Goal: Information Seeking & Learning: Learn about a topic

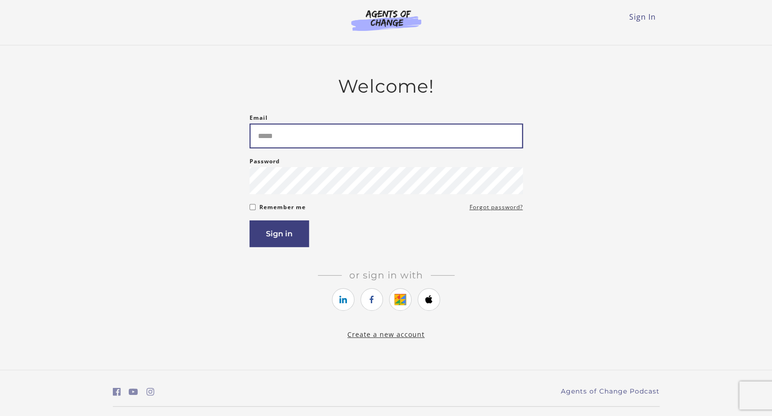
click at [465, 135] on input "Email" at bounding box center [385, 136] width 273 height 25
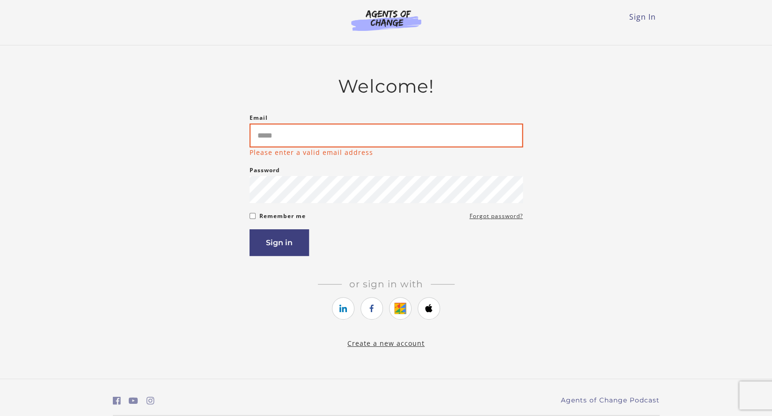
type input "**********"
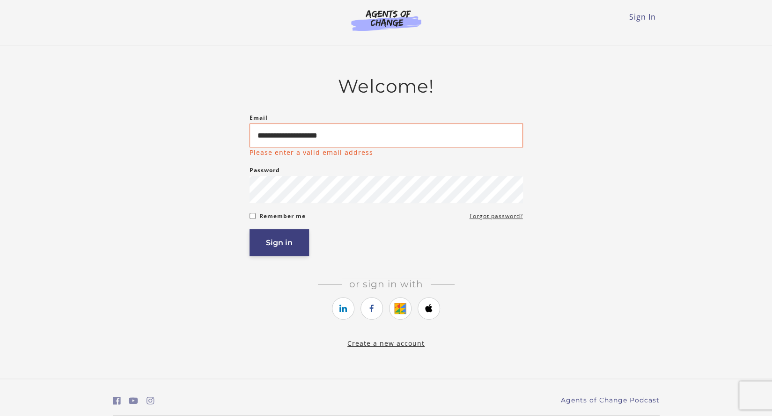
click at [300, 245] on button "Sign in" at bounding box center [278, 242] width 59 height 27
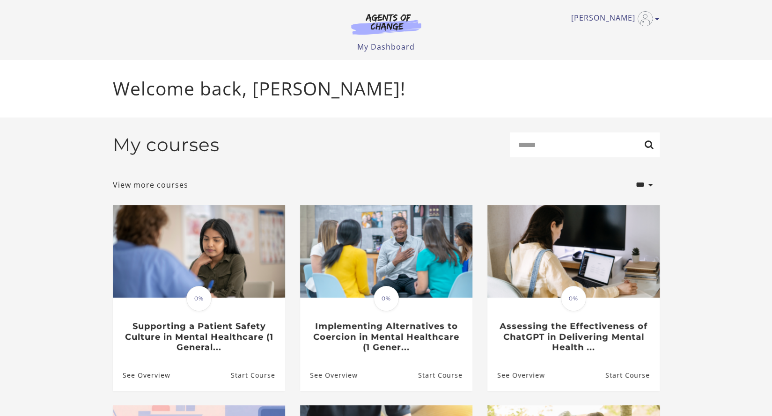
click at [0, 27] on header "Maria J My Account Support Sign Out Toggle menu Menu My Dashboard My Account Su…" at bounding box center [386, 30] width 772 height 60
click at [230, 87] on p "Welcome back, Maria J!" at bounding box center [386, 89] width 547 height 28
click at [660, 18] on div "Maria J My Account Support Sign Out Toggle menu Menu My Dashboard My Account Su…" at bounding box center [386, 30] width 562 height 60
click at [402, 51] on link "My Dashboard" at bounding box center [386, 47] width 58 height 10
click at [656, 18] on icon "Toggle menu" at bounding box center [657, 18] width 5 height 7
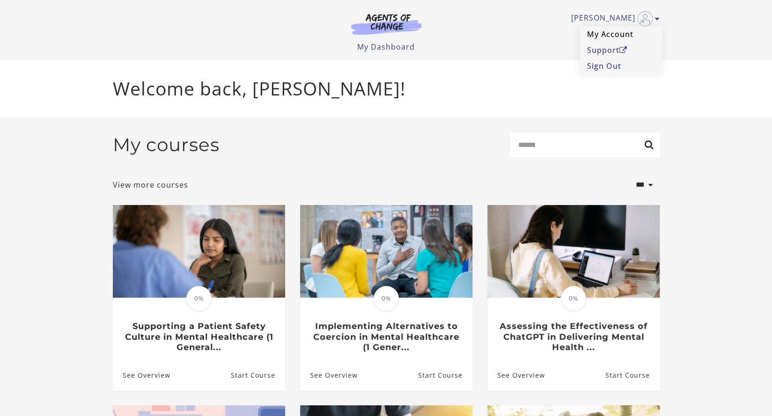
click at [604, 29] on link "My Account" at bounding box center [620, 34] width 82 height 16
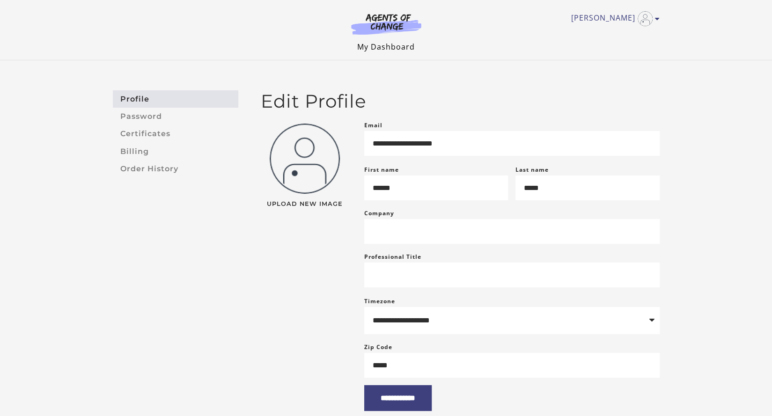
click at [387, 43] on link "My Dashboard" at bounding box center [386, 47] width 58 height 10
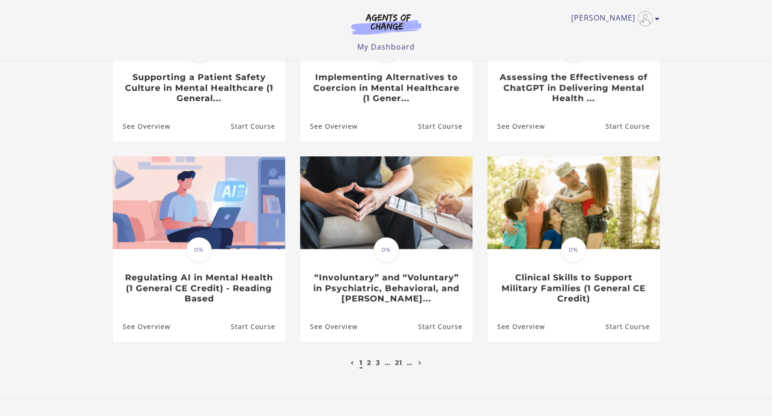
scroll to position [186, 0]
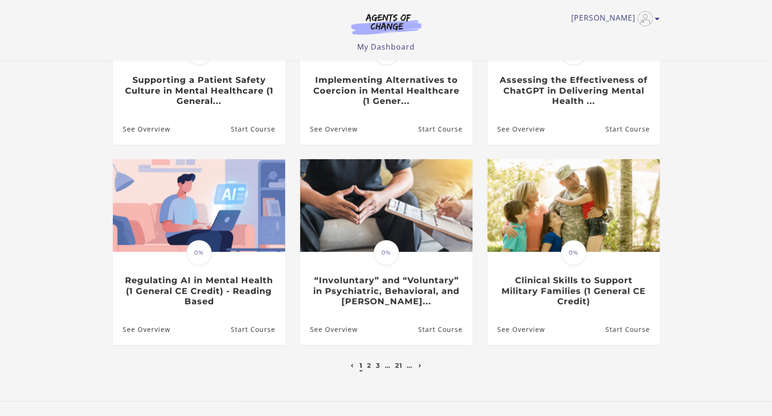
click at [420, 370] on link "Next page" at bounding box center [420, 365] width 8 height 8
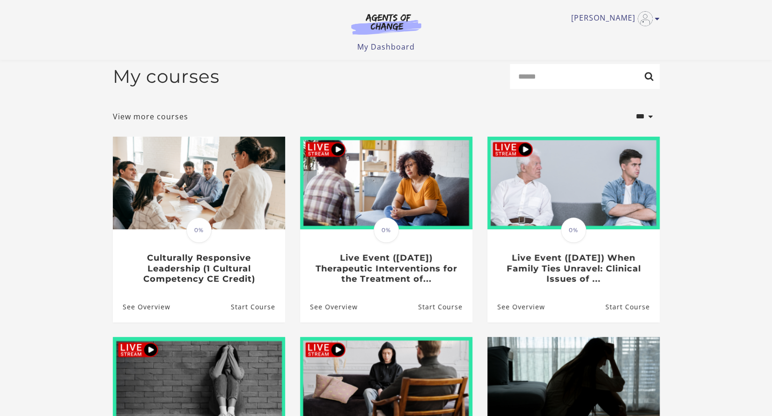
scroll to position [242, 0]
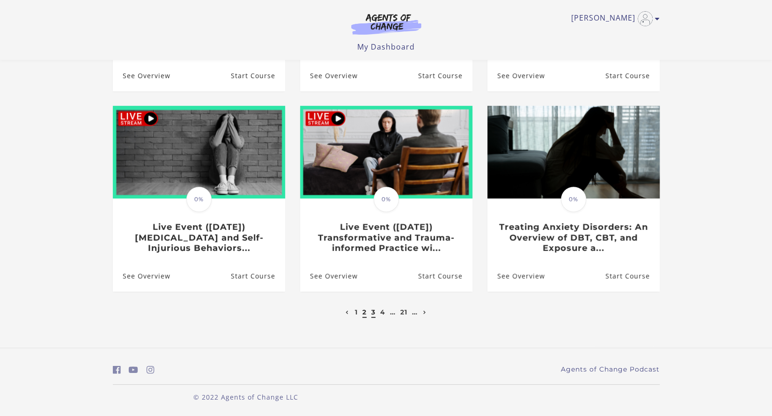
click at [374, 314] on link "3" at bounding box center [373, 312] width 4 height 8
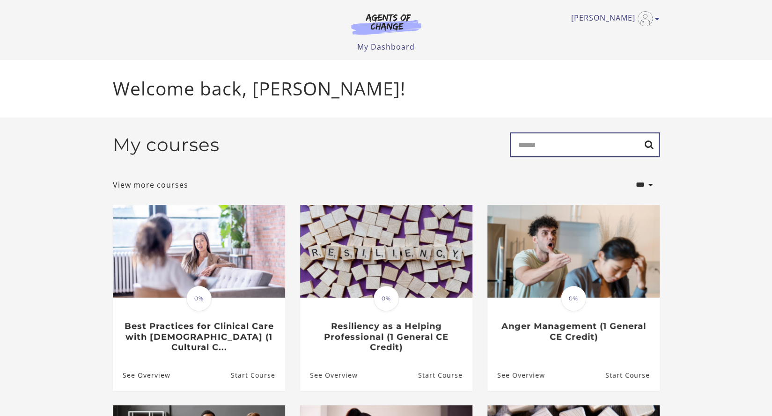
click at [546, 148] on input "Search" at bounding box center [585, 144] width 150 height 25
type input "*********"
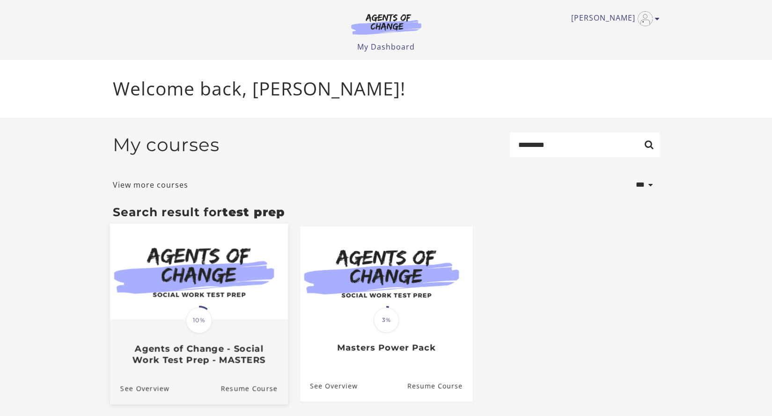
click at [245, 319] on img at bounding box center [199, 271] width 178 height 96
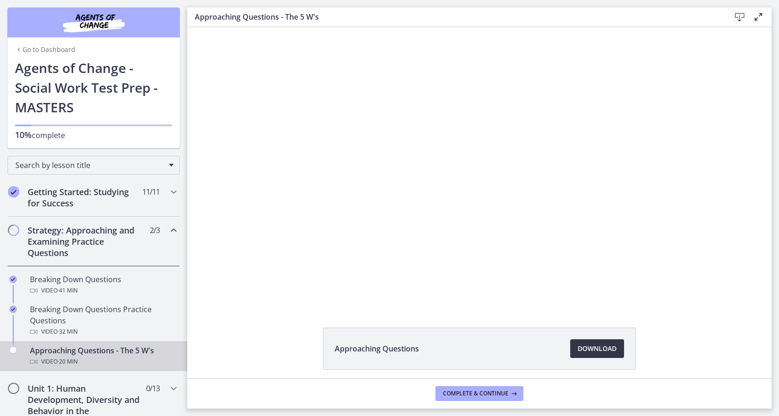
click at [585, 349] on span "Download Opens in a new window" at bounding box center [597, 348] width 39 height 11
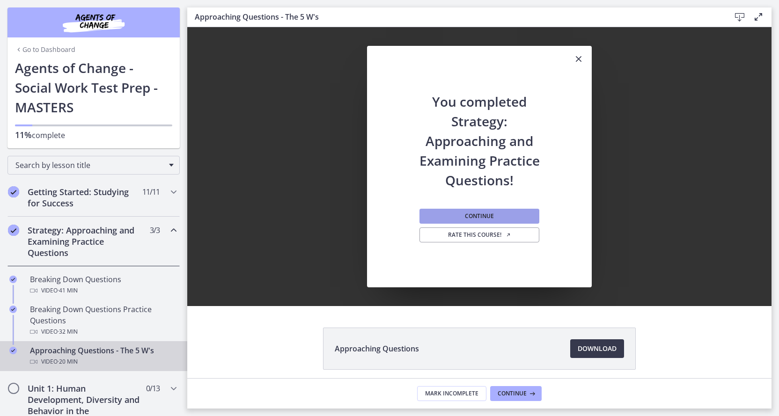
click at [513, 209] on button "Continue" at bounding box center [479, 216] width 120 height 15
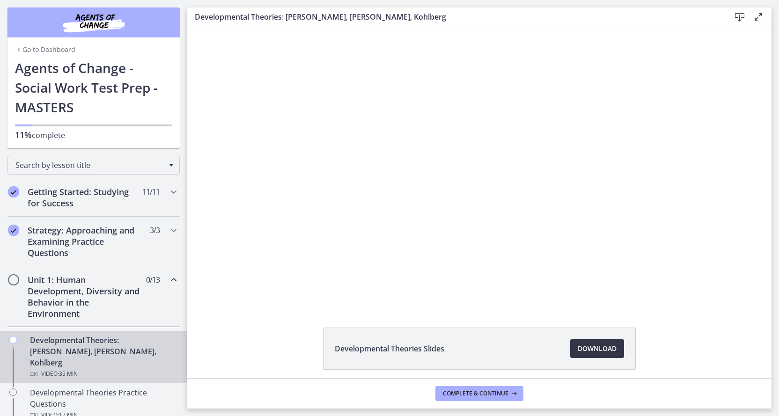
click at [591, 343] on span "Download Opens in a new window" at bounding box center [597, 348] width 39 height 11
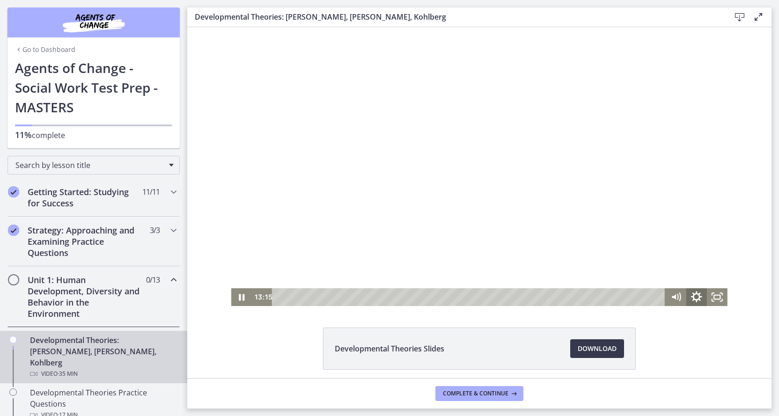
click at [691, 296] on icon "Show settings menu" at bounding box center [696, 296] width 11 height 11
click at [681, 263] on span "Speed" at bounding box center [683, 262] width 26 height 18
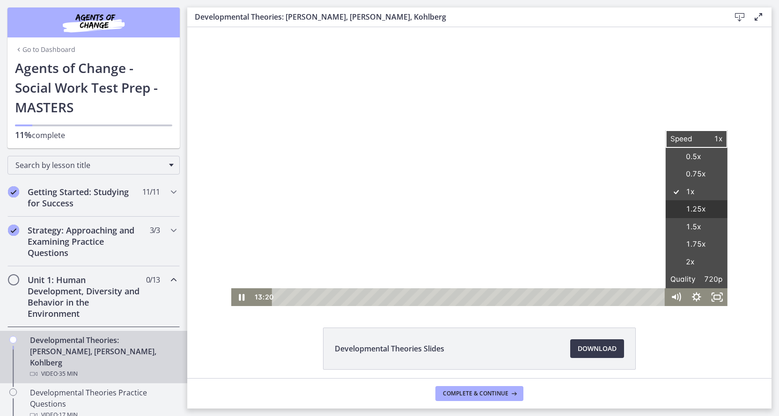
drag, startPoint x: 677, startPoint y: 224, endPoint x: 678, endPoint y: 211, distance: 13.1
click at [678, 211] on fieldset "Speed 0.5x 0.75x 1x 1.25x 1.5x 1.75x 2x" at bounding box center [696, 209] width 62 height 123
click at [678, 211] on label "1.25x" at bounding box center [696, 209] width 62 height 18
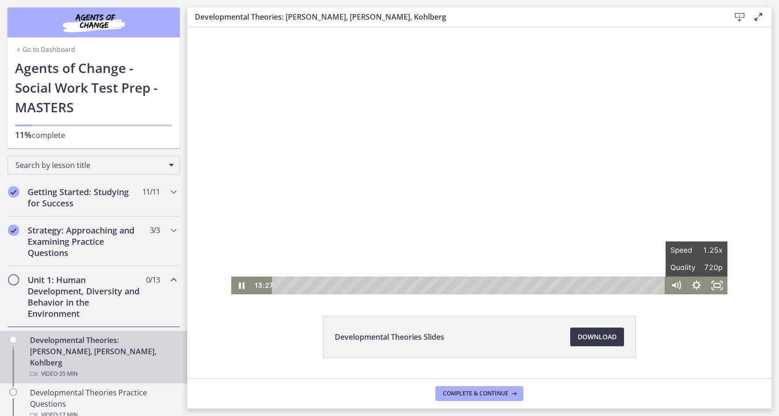
scroll to position [12, 0]
click at [238, 290] on icon "Pause" at bounding box center [241, 285] width 25 height 22
